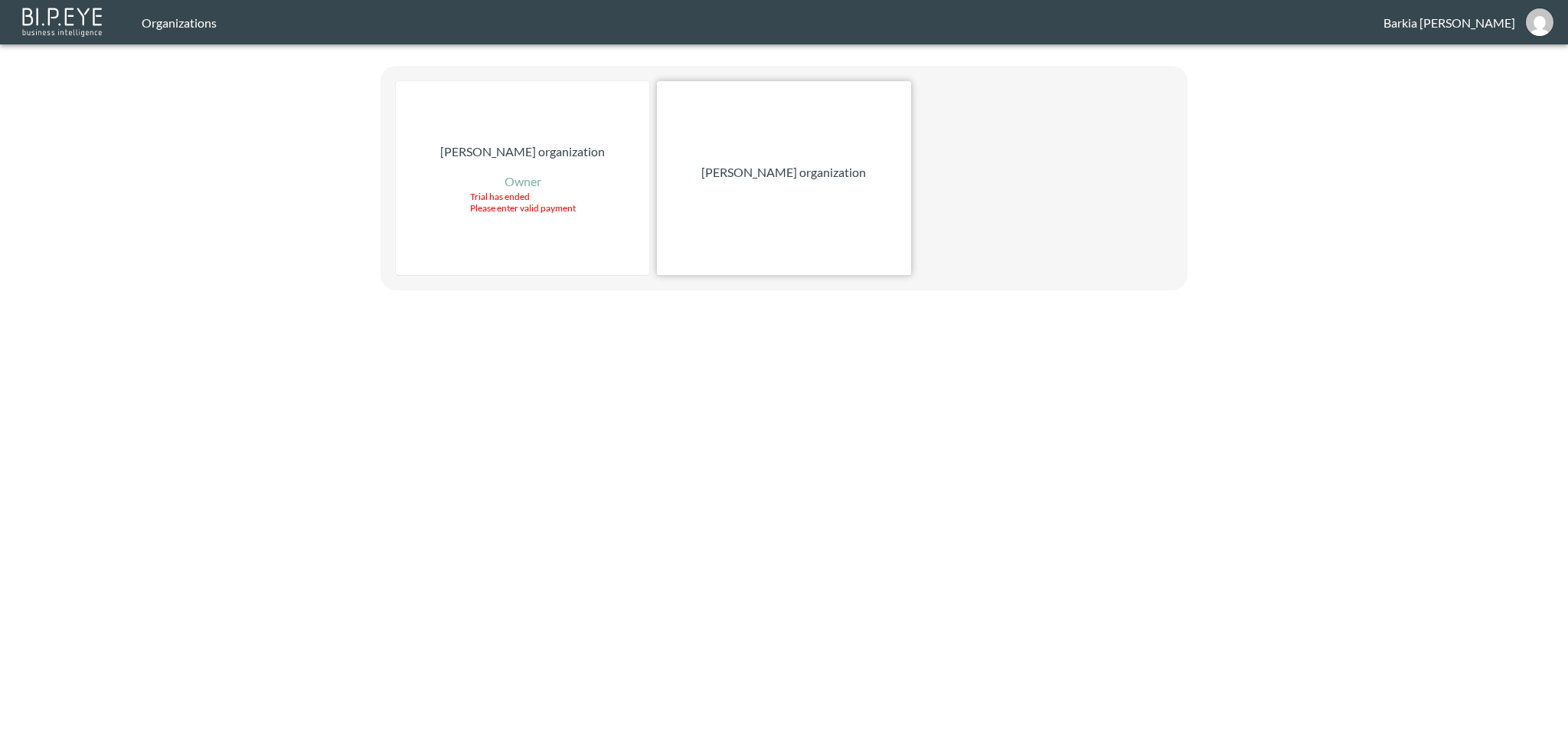
click at [753, 184] on div "[PERSON_NAME] organization" at bounding box center [783, 177] width 253 height 193
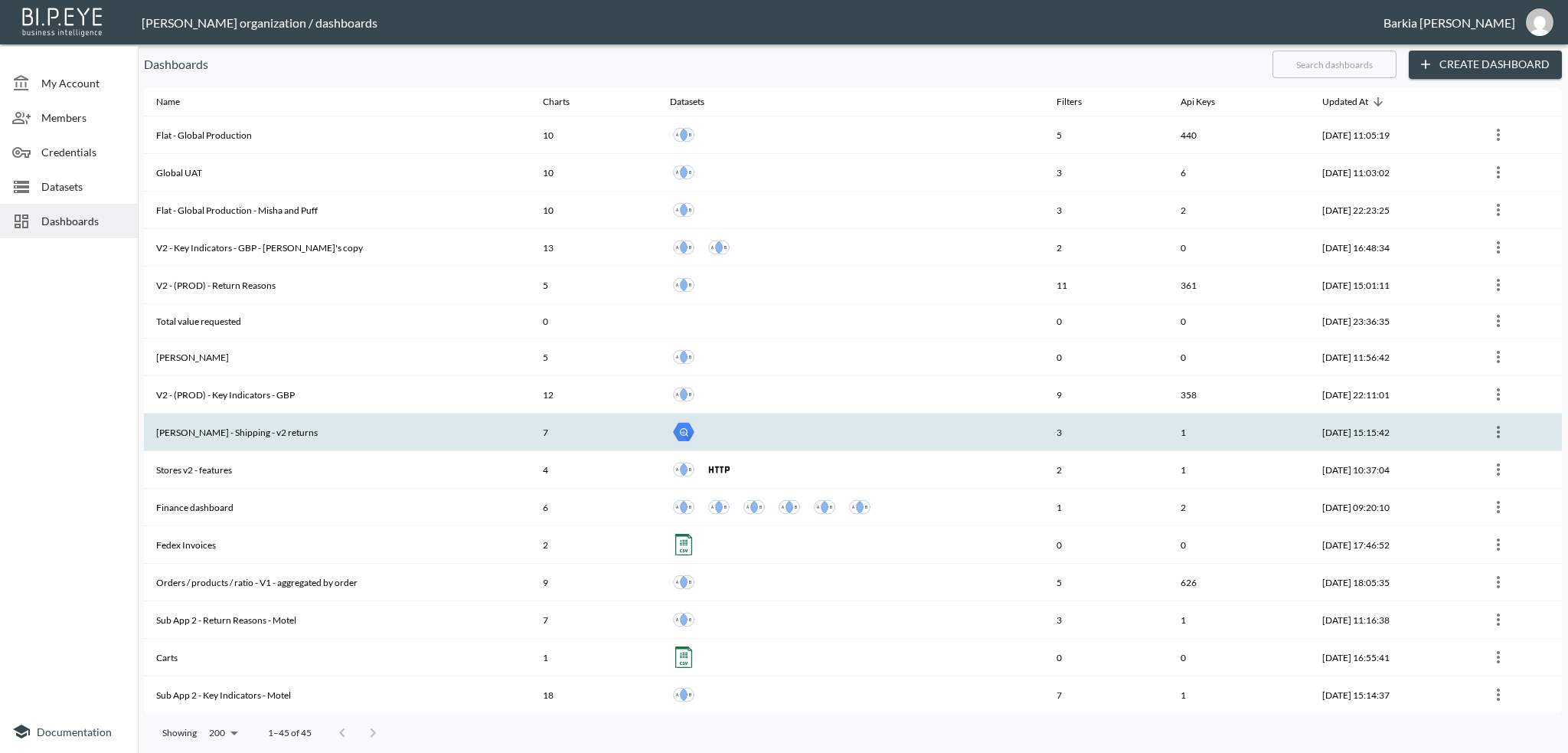
click at [340, 429] on th "[PERSON_NAME] - Shipping - v2 returns" at bounding box center [337, 432] width 387 height 38
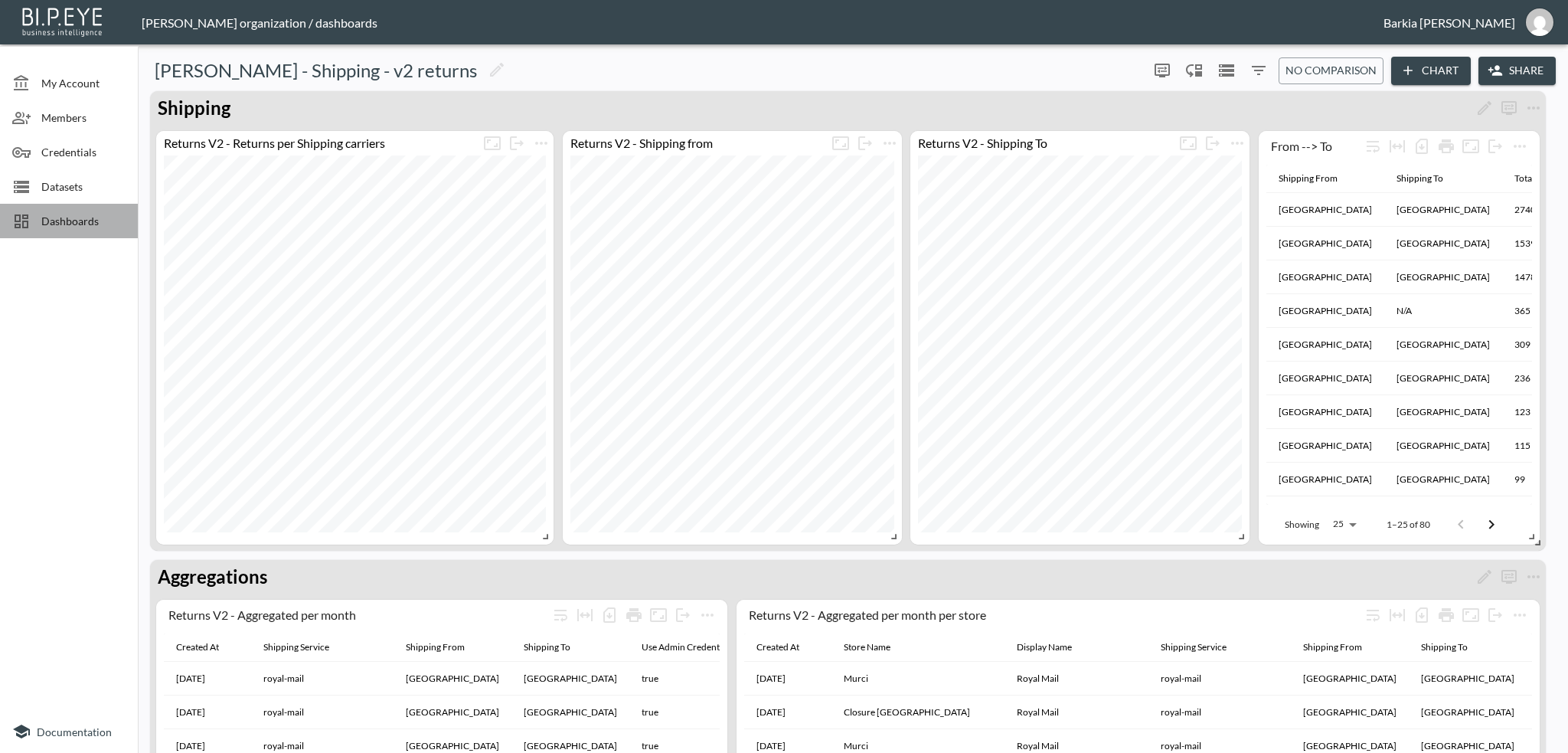
click at [60, 220] on span "Dashboards" at bounding box center [83, 221] width 84 height 16
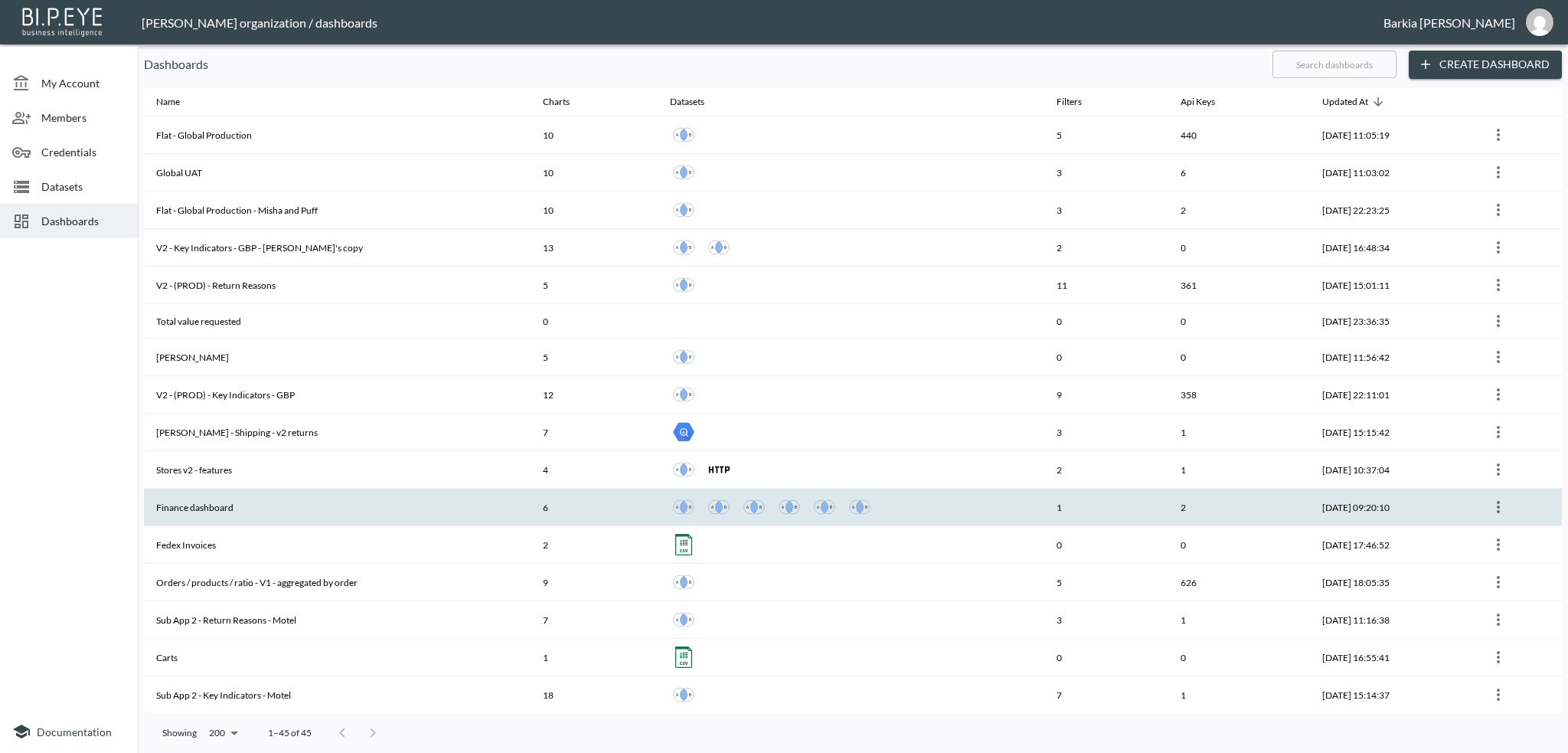
click at [208, 516] on th "Finance dashboard" at bounding box center [337, 507] width 387 height 38
